Goal: Information Seeking & Learning: Learn about a topic

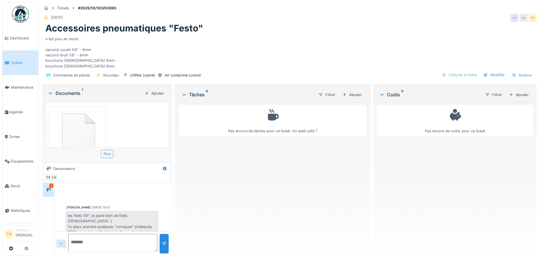
scroll to position [11, 0]
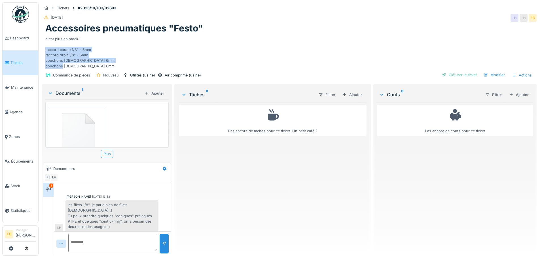
drag, startPoint x: 45, startPoint y: 50, endPoint x: 91, endPoint y: 65, distance: 48.2
click at [91, 65] on div "n'est plus en stock : raccord coude 1/8" - 6mm raccord droit 1/8" - 6mm bouchon…" at bounding box center [289, 51] width 488 height 35
copy div "raccord coude 1/8" - 6mm raccord droit 1/8" - 6mm bouchons mâles 6mm bouchons f…"
click at [411, 181] on div "Pas encore de coûts pour ce ticket" at bounding box center [455, 176] width 157 height 149
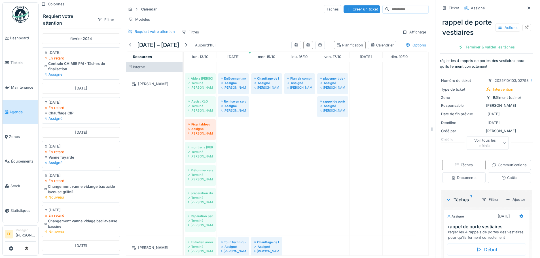
scroll to position [4, 0]
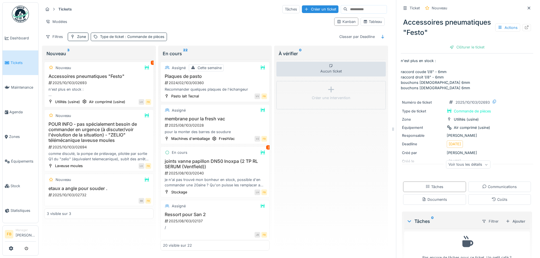
click at [140, 36] on span ": Commande de pièces" at bounding box center [144, 37] width 41 height 4
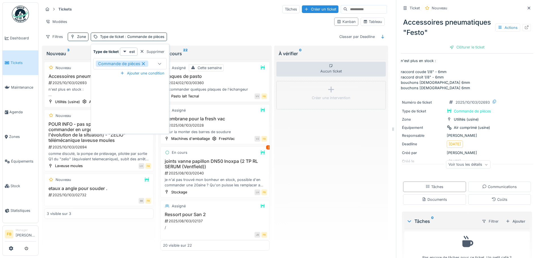
click at [196, 18] on div "Modèles" at bounding box center [186, 22] width 287 height 8
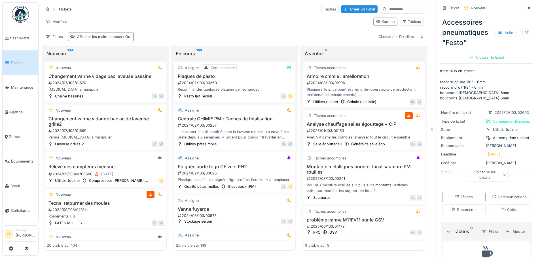
click at [81, 36] on div "Afficher les maintenances : Oui" at bounding box center [104, 36] width 54 height 5
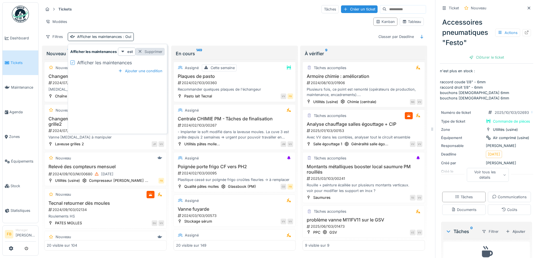
click at [147, 52] on div "Supprimer" at bounding box center [150, 52] width 29 height 8
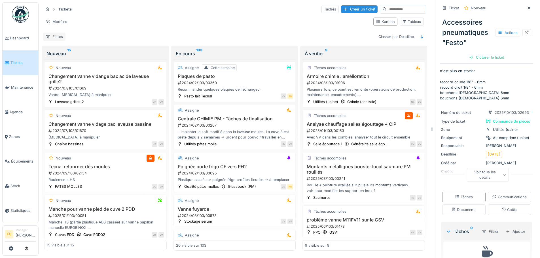
click at [60, 35] on div "Filtres" at bounding box center [54, 37] width 22 height 8
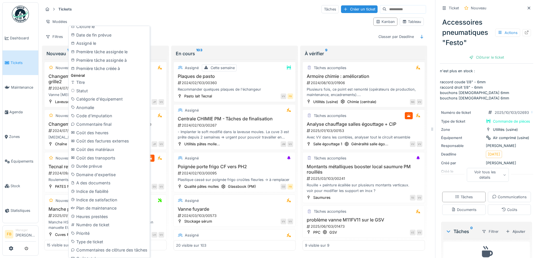
scroll to position [189, 0]
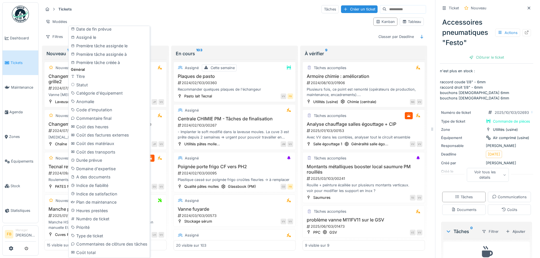
click at [192, 22] on div "Modèles" at bounding box center [206, 22] width 326 height 8
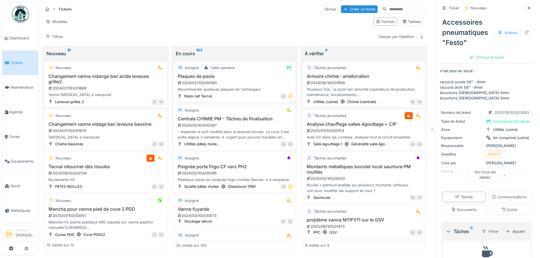
click at [18, 62] on span "Tickets" at bounding box center [23, 62] width 26 height 5
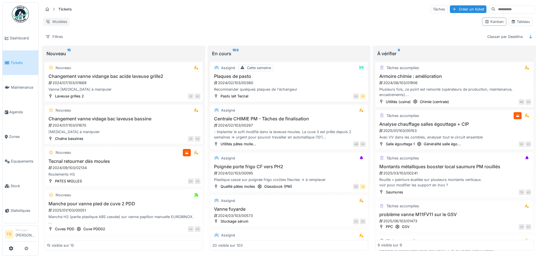
click at [60, 20] on div "Modèles" at bounding box center [56, 22] width 27 height 8
click at [118, 15] on div "Tickets Tâches Créer un ticket Modèles Kanban Tableau Filtres Classer par Deadl…" at bounding box center [289, 22] width 497 height 41
click at [54, 35] on div "Filtres" at bounding box center [54, 37] width 22 height 8
type input "********"
click at [90, 52] on icon at bounding box center [88, 52] width 5 height 4
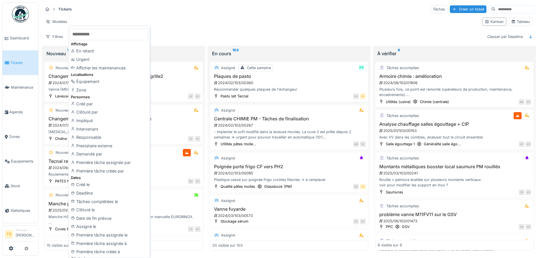
click at [65, 10] on strong "Tickets" at bounding box center [65, 9] width 18 height 5
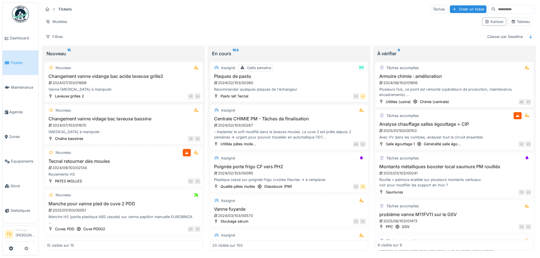
click at [63, 8] on strong "Tickets" at bounding box center [65, 9] width 18 height 5
click at [53, 9] on icon at bounding box center [54, 9] width 5 height 4
click at [62, 9] on strong "Tickets" at bounding box center [65, 9] width 18 height 5
click at [59, 38] on div "Filtres" at bounding box center [54, 37] width 22 height 8
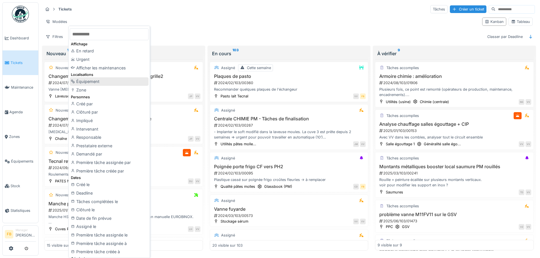
click at [102, 81] on div "Équipement" at bounding box center [109, 81] width 79 height 9
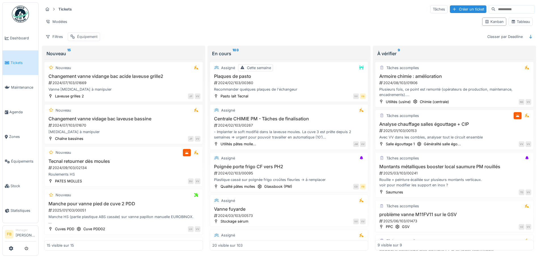
click at [95, 35] on div "Équipement" at bounding box center [87, 36] width 20 height 5
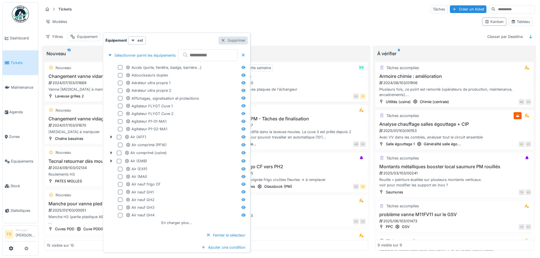
click at [248, 40] on div "Supprimer" at bounding box center [233, 41] width 29 height 8
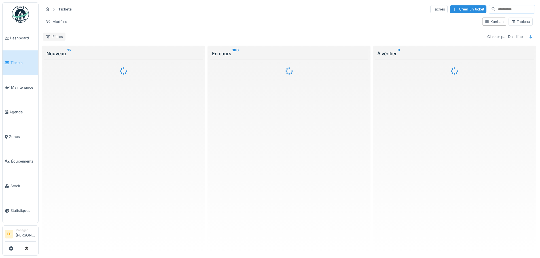
click at [61, 38] on div "Filtres" at bounding box center [54, 37] width 22 height 8
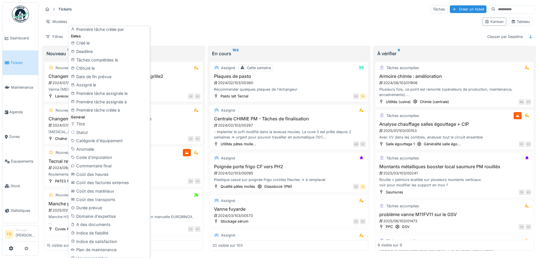
scroll to position [170, 0]
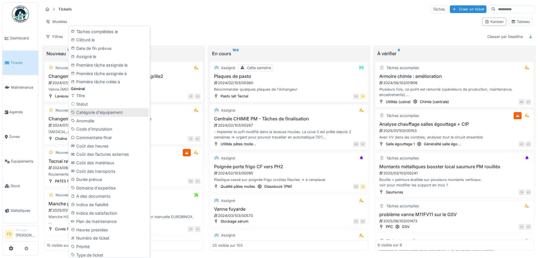
click at [100, 112] on div "Catégorie d'équipement" at bounding box center [109, 112] width 79 height 9
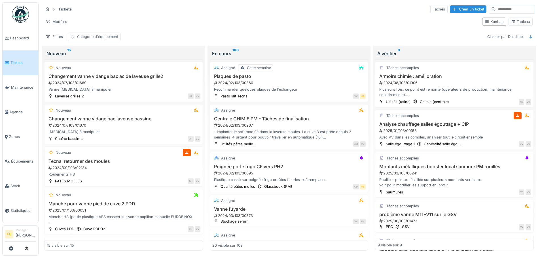
click at [116, 38] on div "Catégorie d'équipement" at bounding box center [97, 36] width 41 height 5
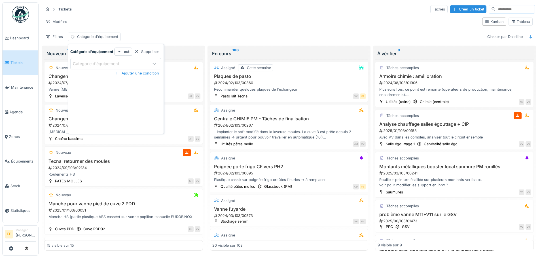
click at [154, 62] on icon at bounding box center [154, 64] width 5 height 4
click at [148, 51] on div "Supprimer" at bounding box center [146, 52] width 29 height 8
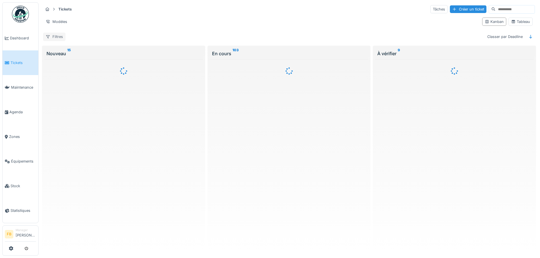
click at [60, 35] on div "Filtres" at bounding box center [54, 37] width 22 height 8
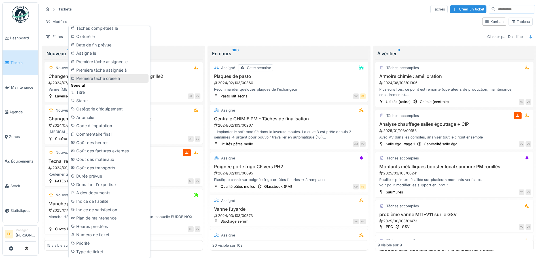
scroll to position [189, 0]
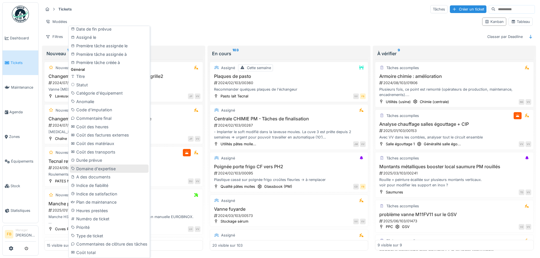
click at [113, 166] on div "Domaine d'expertise" at bounding box center [109, 169] width 79 height 9
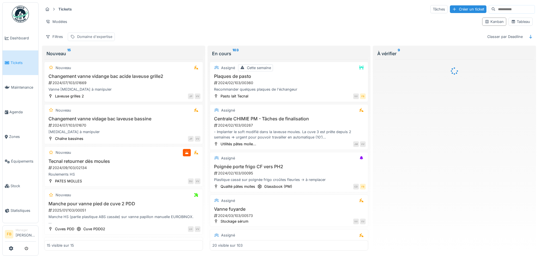
click at [103, 39] on div "Domaine d'expertise" at bounding box center [94, 36] width 35 height 5
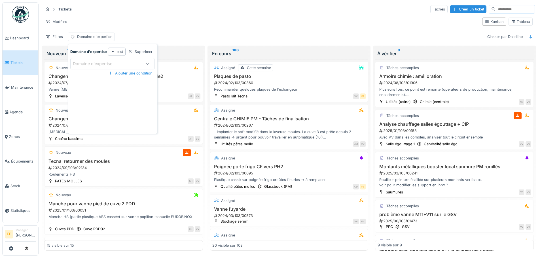
click at [146, 63] on icon at bounding box center [147, 64] width 5 height 4
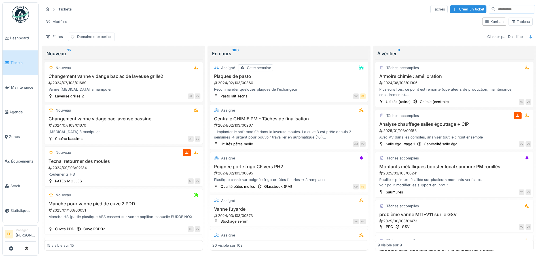
click at [167, 35] on div "Filtres Domaine d'expertise Classer par Deadline" at bounding box center [289, 37] width 492 height 8
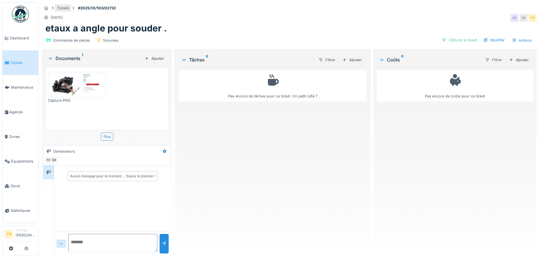
click at [67, 7] on div "Tickets" at bounding box center [63, 7] width 12 height 5
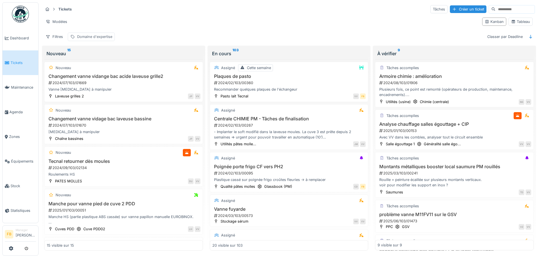
click at [94, 34] on div "Domaine d'expertise" at bounding box center [94, 36] width 35 height 5
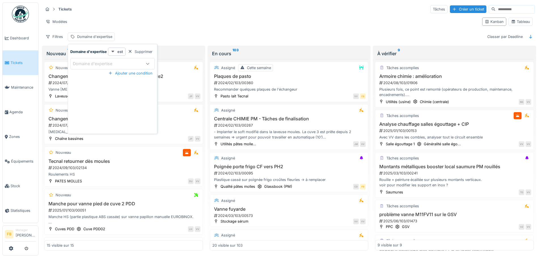
click at [111, 51] on icon at bounding box center [113, 52] width 5 height 4
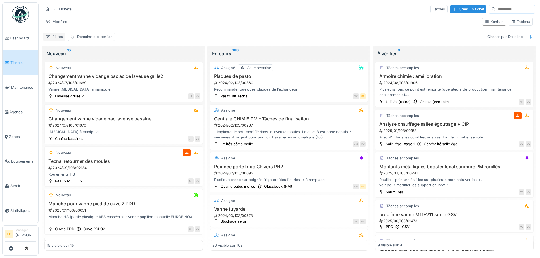
click at [61, 34] on div "Filtres" at bounding box center [54, 37] width 22 height 8
click at [60, 37] on div "Filtres" at bounding box center [54, 37] width 22 height 8
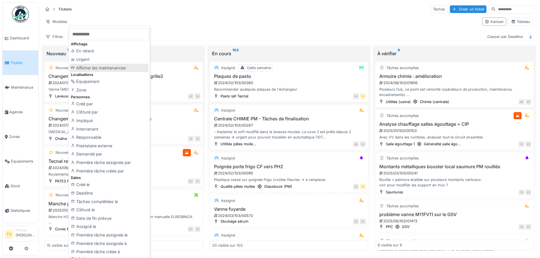
click at [115, 68] on div "Afficher les maintenances" at bounding box center [109, 68] width 79 height 9
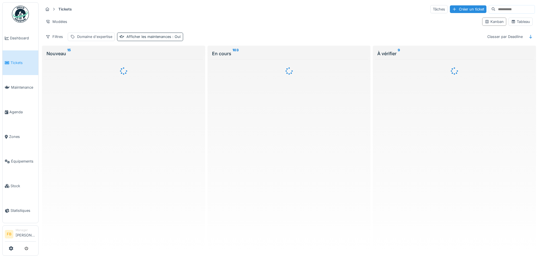
click at [169, 37] on div "Afficher les maintenances : Oui" at bounding box center [153, 36] width 54 height 5
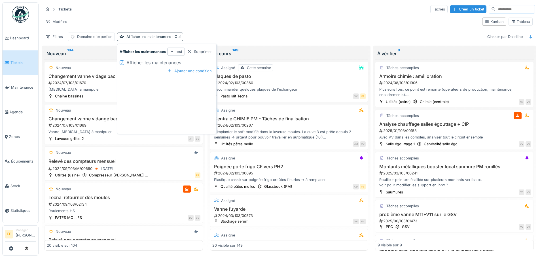
click at [172, 52] on icon at bounding box center [172, 52] width 3 height 2
click at [188, 71] on div "Ajouter une condition" at bounding box center [189, 71] width 49 height 8
click at [157, 37] on div "Afficher les maintenances :" at bounding box center [151, 36] width 50 height 5
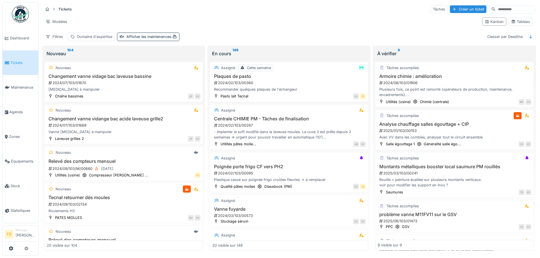
click at [149, 18] on div "Modèles" at bounding box center [260, 22] width 435 height 8
drag, startPoint x: 144, startPoint y: 35, endPoint x: 141, endPoint y: 31, distance: 5.0
click at [141, 31] on div "Tickets Tâches Créer un ticket Modèles Kanban Tableau Filtres Domaine d'experti…" at bounding box center [289, 22] width 497 height 41
click at [133, 35] on div "Afficher les maintenances :" at bounding box center [151, 36] width 50 height 5
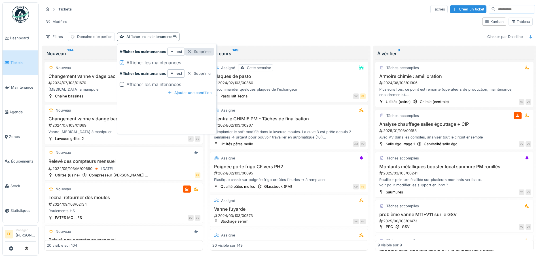
click at [197, 51] on div "Supprimer" at bounding box center [199, 52] width 29 height 8
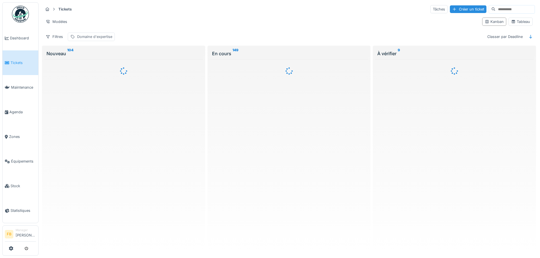
click at [89, 35] on div "Domaine d'expertise" at bounding box center [94, 36] width 35 height 5
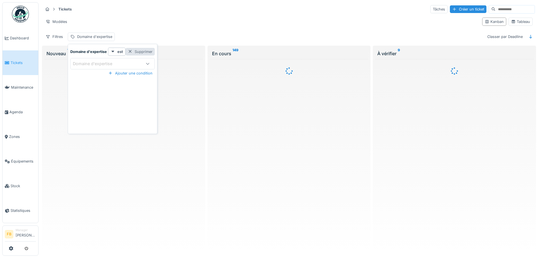
click at [139, 51] on div "Supprimer" at bounding box center [140, 52] width 29 height 8
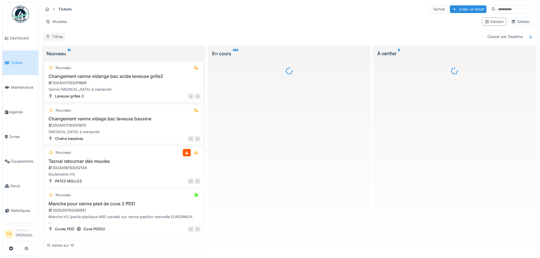
click at [55, 35] on div "Filtres" at bounding box center [54, 37] width 22 height 8
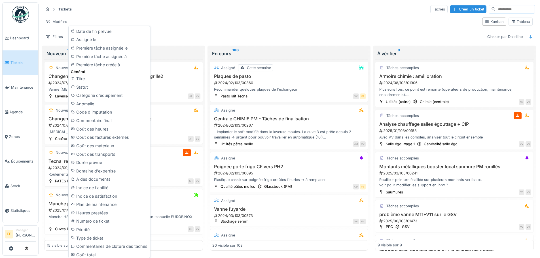
scroll to position [189, 0]
click at [113, 233] on div "Type de ticket" at bounding box center [109, 236] width 79 height 9
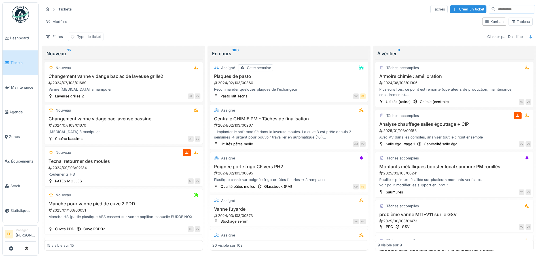
click at [99, 37] on div "Type de ticket" at bounding box center [89, 36] width 24 height 5
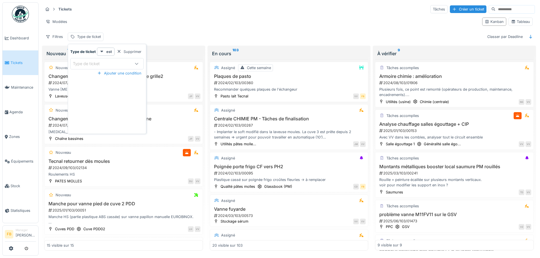
click at [134, 65] on icon at bounding box center [136, 64] width 5 height 4
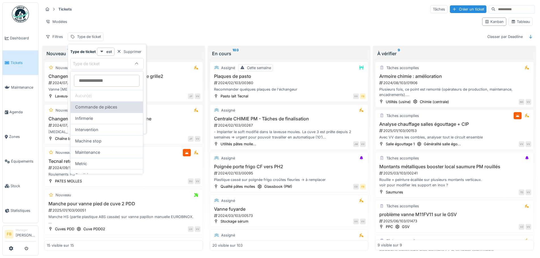
click at [108, 105] on span "Commande de pièces" at bounding box center [96, 107] width 42 height 6
type input "***"
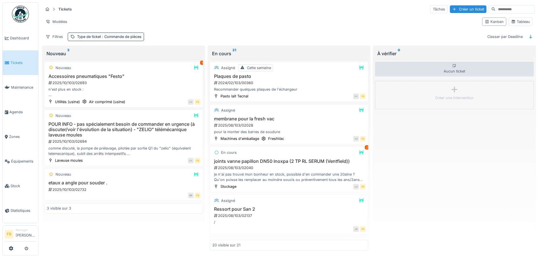
click at [202, 12] on div "Tickets Tâches Créer un ticket" at bounding box center [289, 9] width 492 height 9
